Goal: Task Accomplishment & Management: Manage account settings

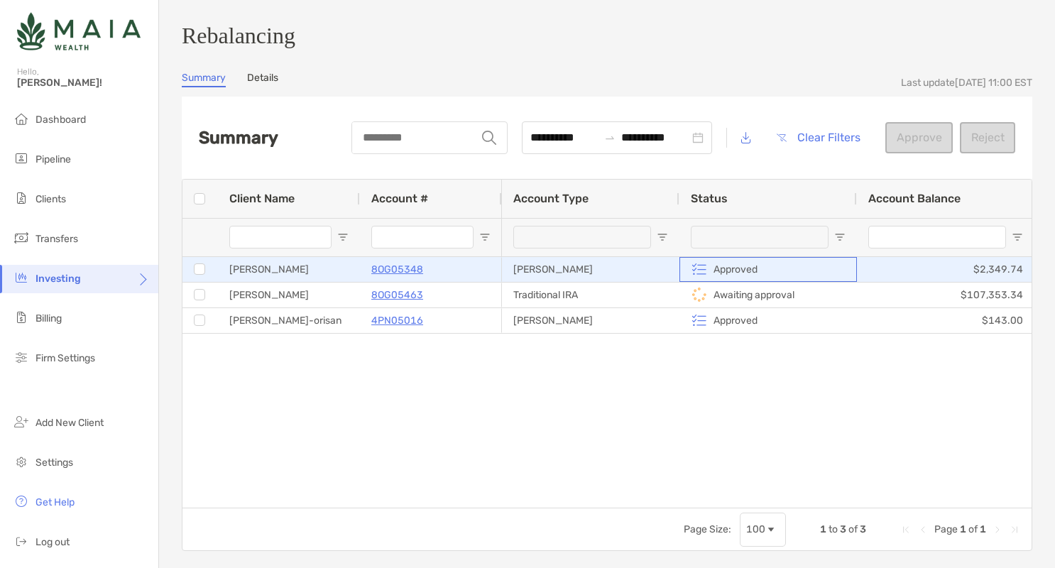
click at [739, 278] on p "Approved" at bounding box center [736, 270] width 44 height 18
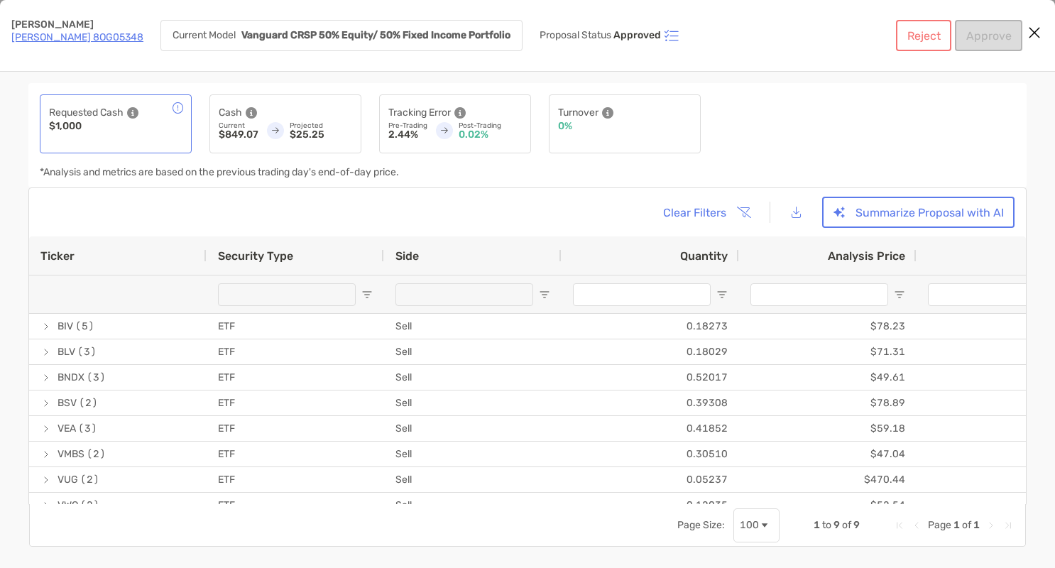
click at [729, 273] on div "Quantity" at bounding box center [651, 255] width 178 height 38
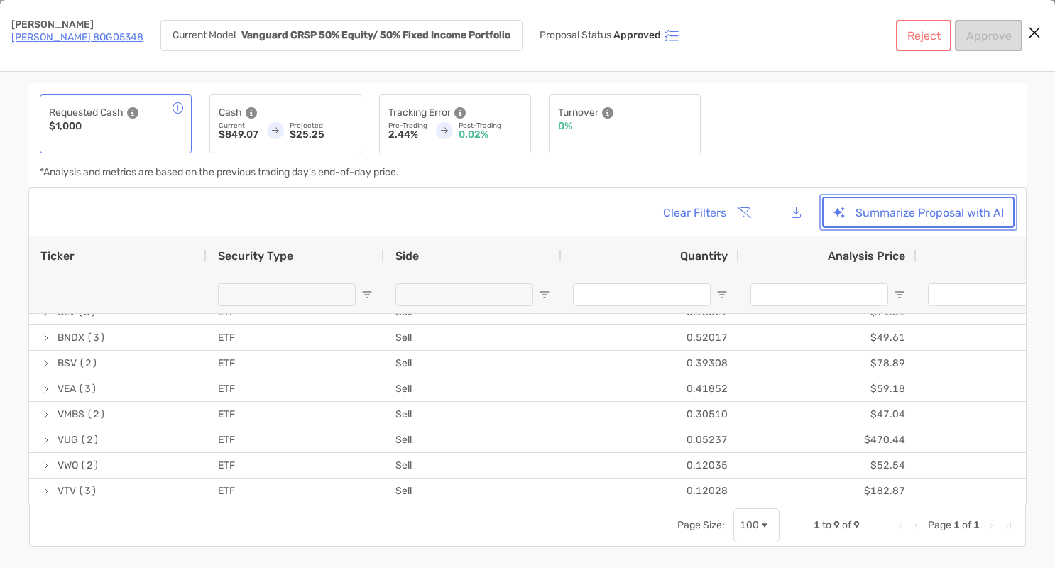
click at [863, 219] on button "Summarize Proposal with AI" at bounding box center [918, 212] width 192 height 31
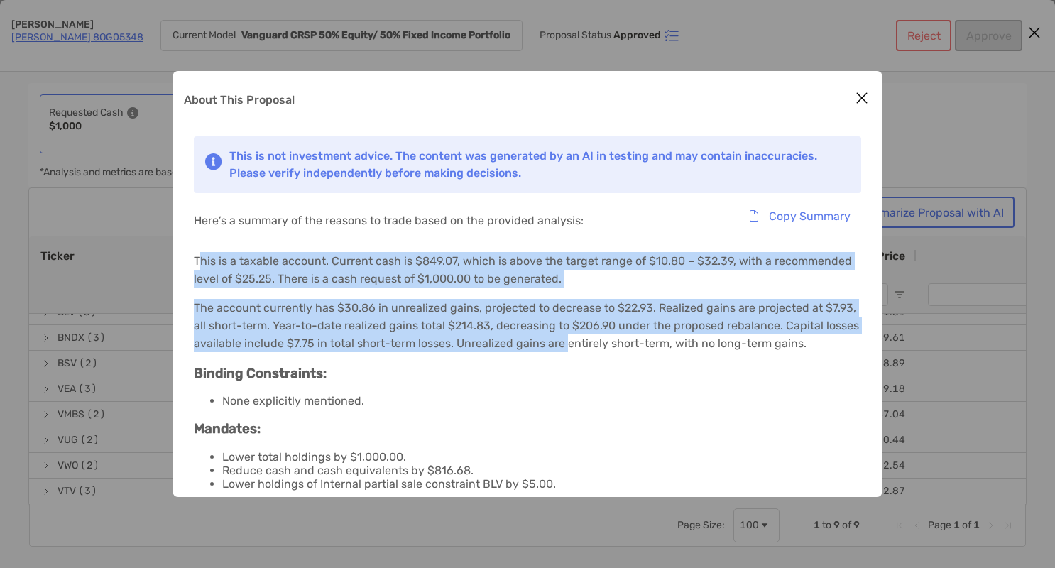
drag, startPoint x: 198, startPoint y: 263, endPoint x: 563, endPoint y: 341, distance: 373.2
click at [564, 343] on div "This is not investment advice. The content was generated by an AI in testing an…" at bounding box center [528, 374] width 710 height 491
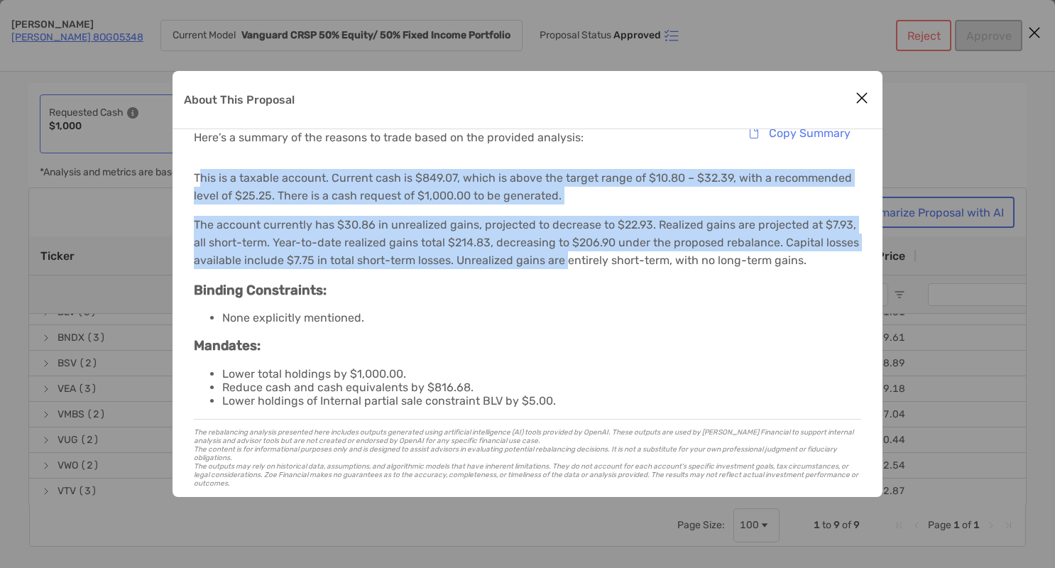
scroll to position [84, 0]
click at [863, 102] on icon "Close modal" at bounding box center [862, 97] width 13 height 17
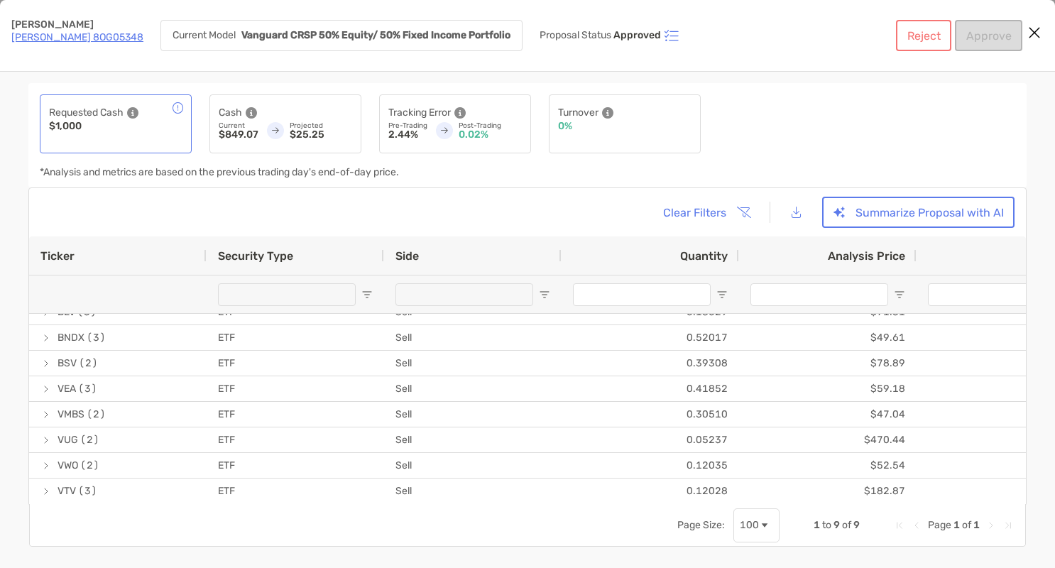
click at [984, 35] on div "Reject Approve" at bounding box center [959, 35] width 126 height 31
click at [1034, 34] on icon "Close modal" at bounding box center [1034, 32] width 13 height 17
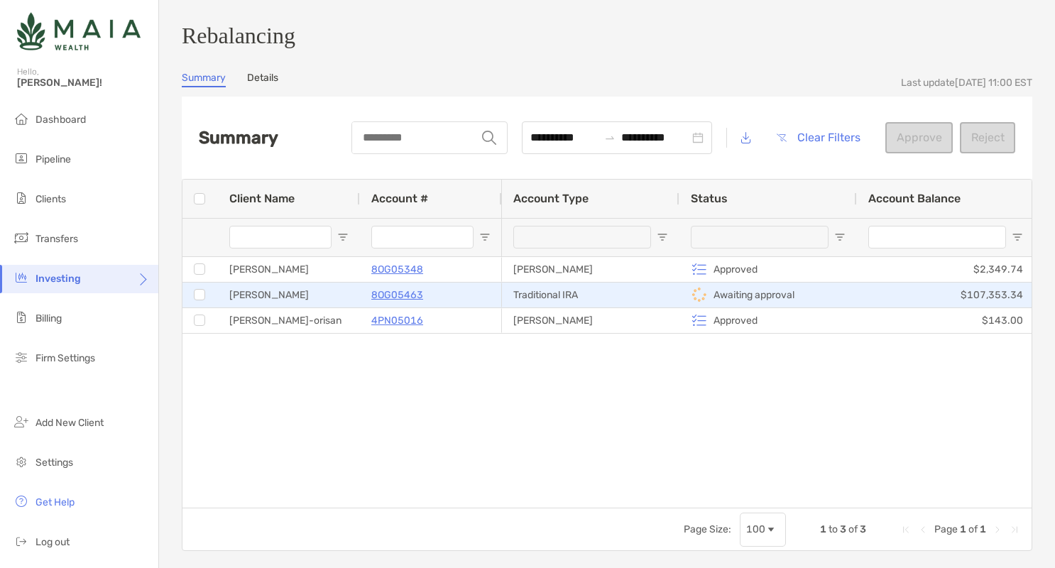
click at [731, 307] on div "Awaiting approval" at bounding box center [768, 294] width 155 height 23
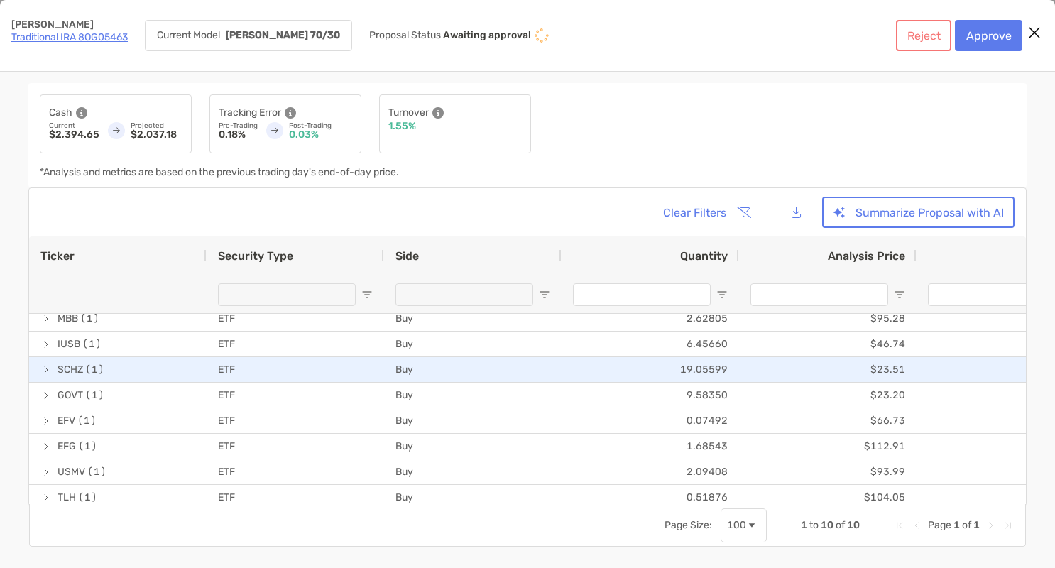
scroll to position [65, 0]
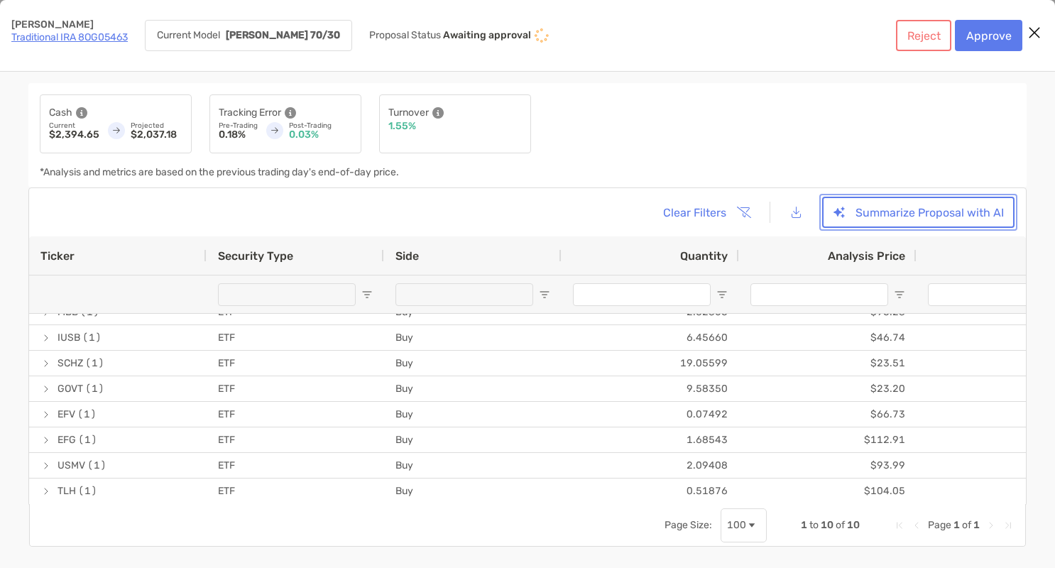
click at [907, 210] on button "Summarize Proposal with AI" at bounding box center [918, 212] width 192 height 31
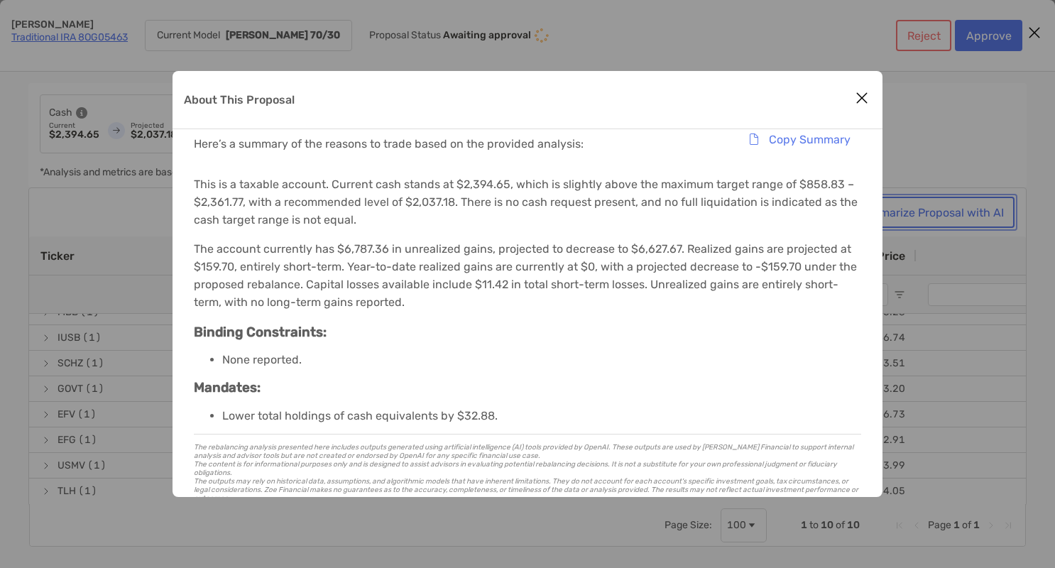
scroll to position [83, 0]
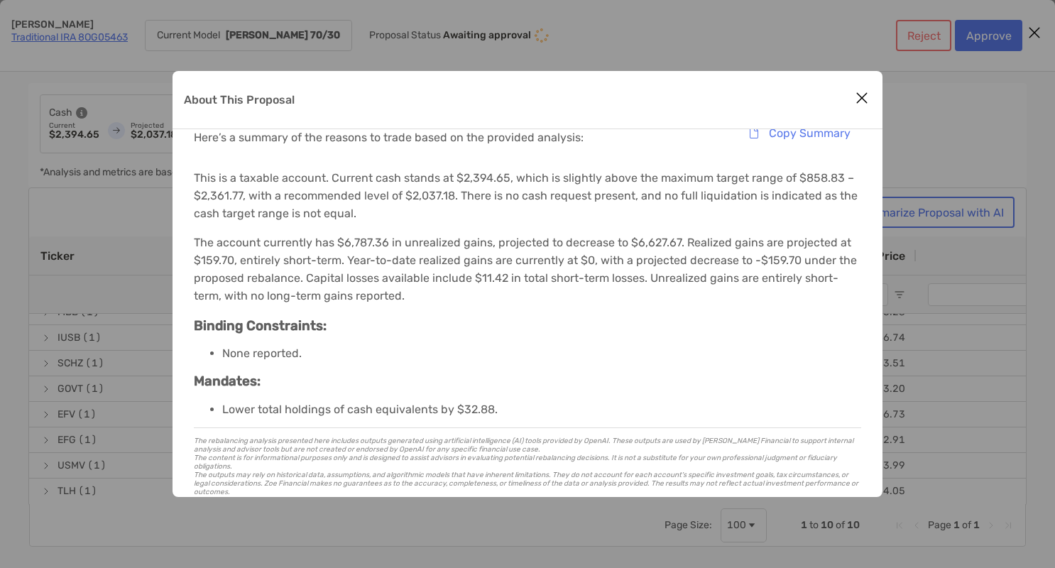
click at [849, 104] on div "About This Proposal" at bounding box center [528, 100] width 710 height 58
click at [861, 101] on icon "Close modal" at bounding box center [862, 97] width 13 height 17
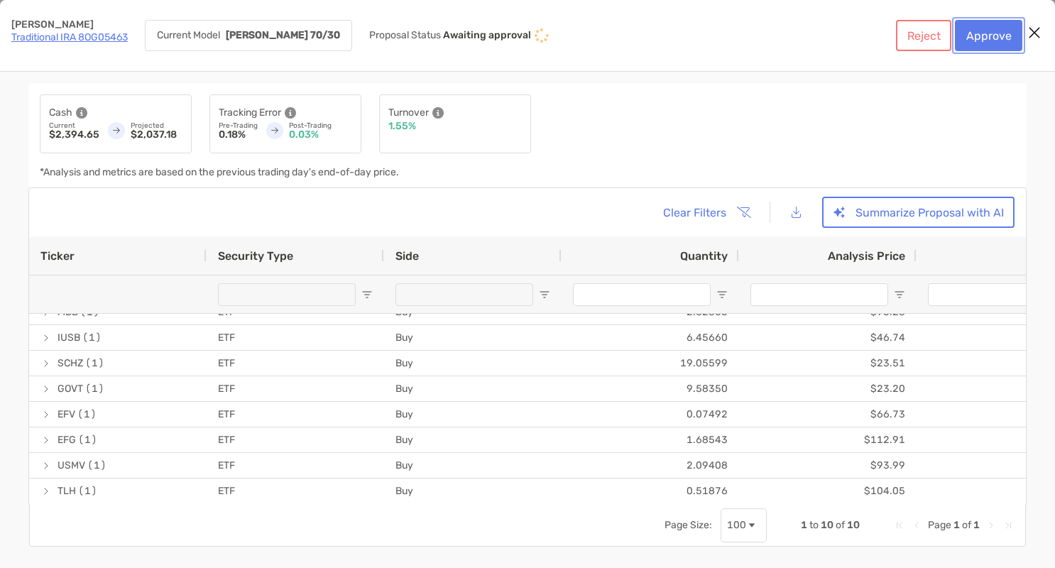
click at [998, 31] on button "Approve" at bounding box center [988, 35] width 67 height 31
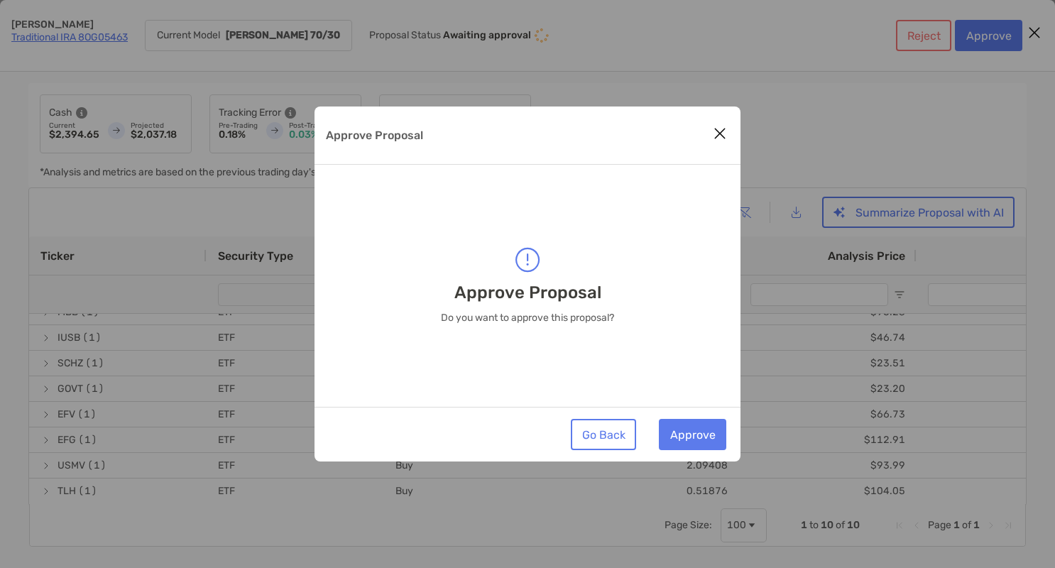
click at [694, 407] on div "Go Back Approve" at bounding box center [528, 434] width 426 height 55
click at [694, 416] on div "Go Back Approve" at bounding box center [528, 434] width 426 height 55
click at [697, 438] on button "Approve" at bounding box center [692, 434] width 67 height 31
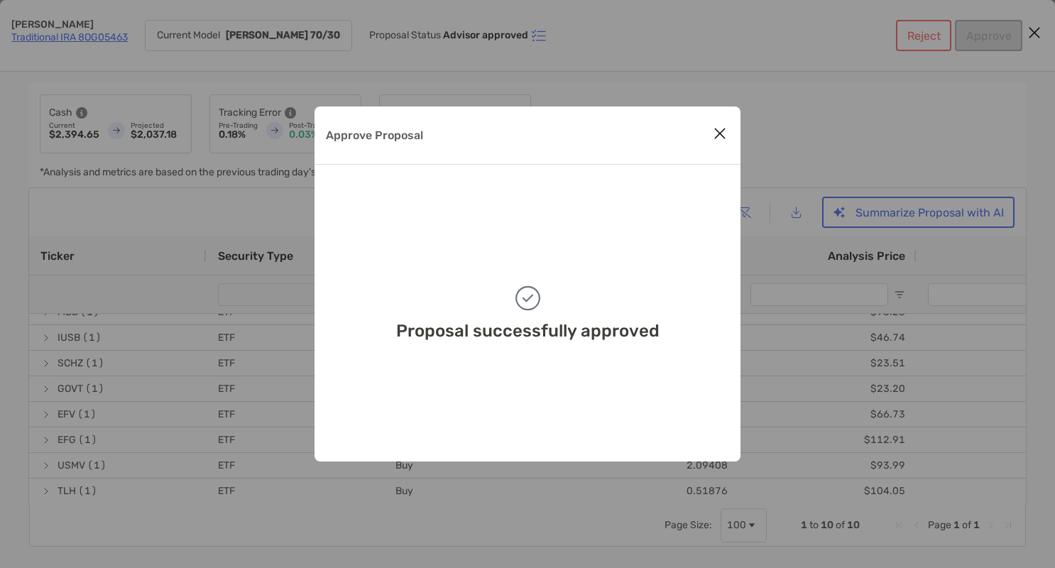
click at [718, 136] on icon "Close modal" at bounding box center [720, 133] width 13 height 17
